Goal: Find specific page/section: Find specific page/section

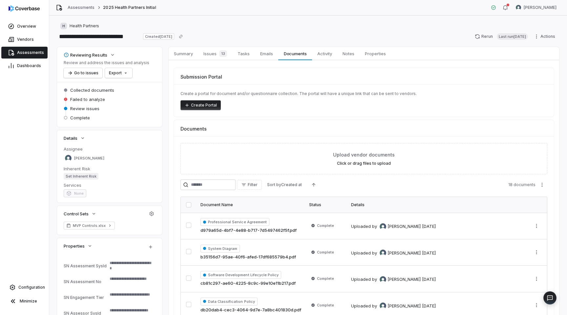
click at [26, 53] on span "Assessments" at bounding box center [30, 52] width 27 height 5
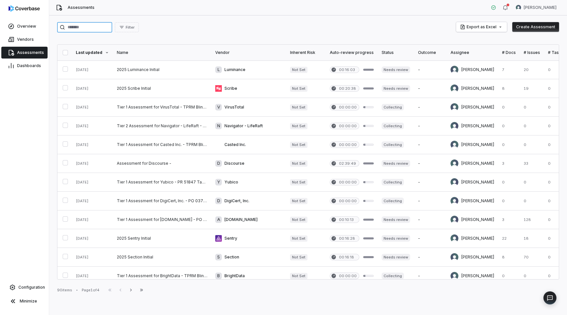
click at [97, 25] on input "search" at bounding box center [84, 27] width 55 height 11
type input "*"
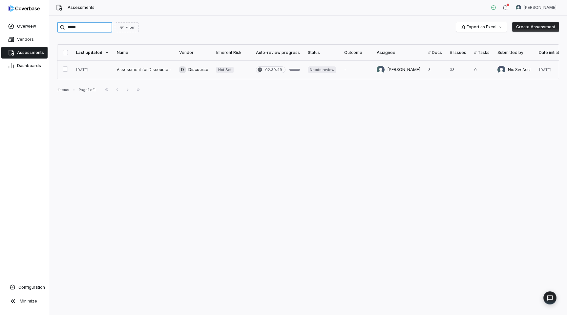
type input "*****"
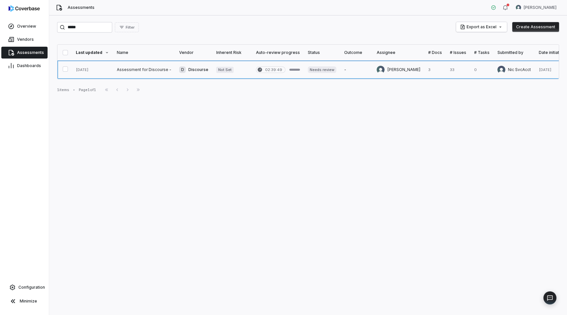
click at [142, 72] on link at bounding box center [144, 69] width 62 height 18
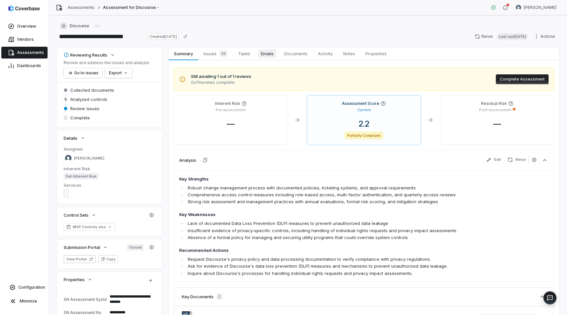
click at [272, 54] on span "Emails" at bounding box center [267, 53] width 18 height 9
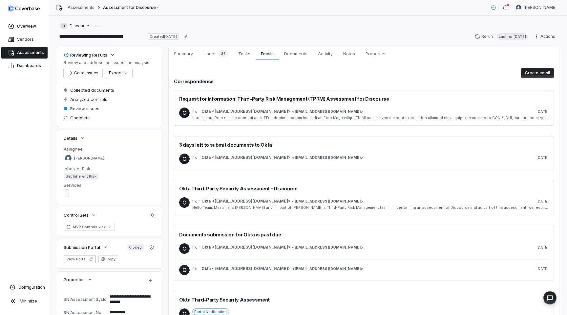
click at [312, 107] on div "from Okta <[EMAIL_ADDRESS][DOMAIN_NAME]> < [EMAIL_ADDRESS][DOMAIN_NAME] > [DATE]" at bounding box center [370, 113] width 357 height 13
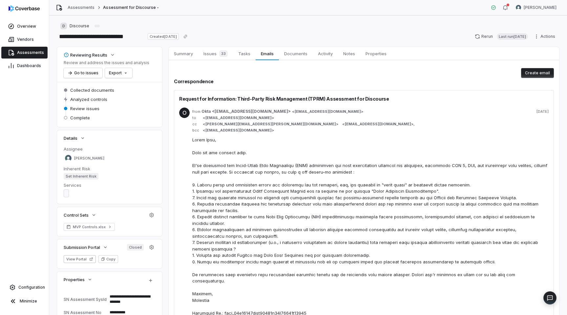
type textarea "*"
